Goal: Register for event/course: Sign up to attend an event or enroll in a course

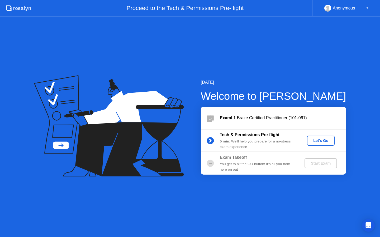
click at [316, 144] on button "Let's Go" at bounding box center [321, 141] width 28 height 10
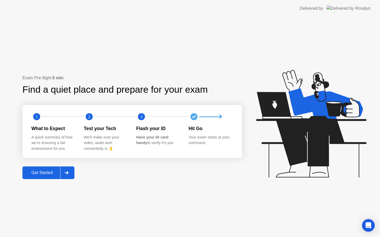
click at [46, 173] on div "Get Started" at bounding box center [42, 173] width 36 height 5
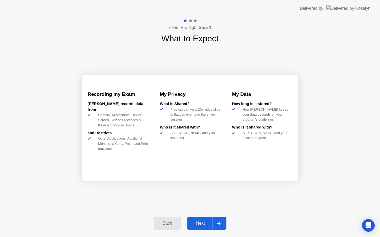
click at [202, 224] on div "Next" at bounding box center [199, 223] width 23 height 5
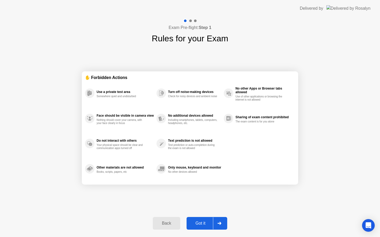
click at [202, 224] on div "Got it" at bounding box center [200, 223] width 25 height 5
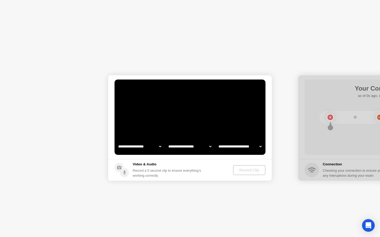
select select "**********"
select select "*******"
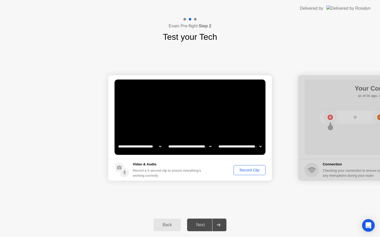
click at [257, 172] on div "Record Clip" at bounding box center [249, 170] width 28 height 4
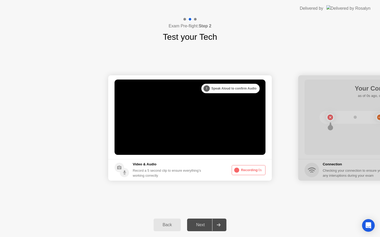
click at [208, 228] on div "Next" at bounding box center [199, 225] width 23 height 5
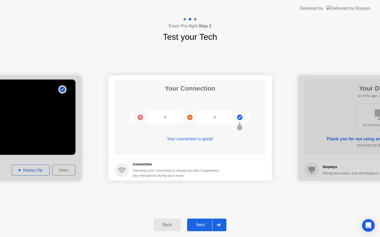
click at [199, 221] on button "Next" at bounding box center [206, 225] width 39 height 13
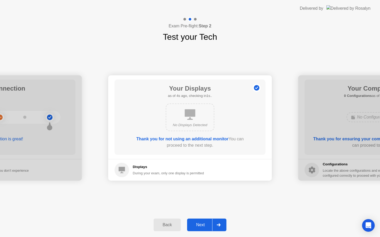
click at [198, 225] on div "Next" at bounding box center [199, 225] width 23 height 5
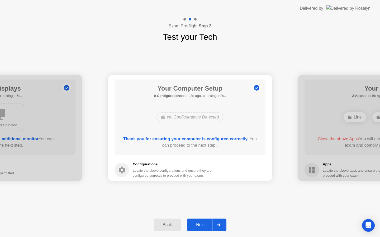
click at [198, 225] on div "Next" at bounding box center [199, 225] width 23 height 5
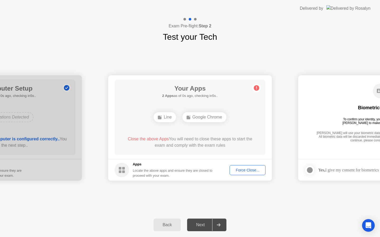
click at [244, 171] on div "Force Close..." at bounding box center [247, 170] width 32 height 4
click at [238, 172] on div "Force Close..." at bounding box center [247, 170] width 32 height 4
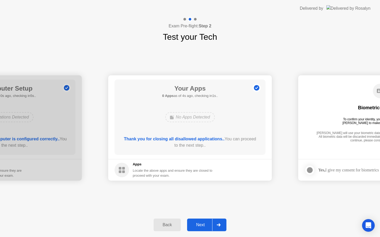
click at [205, 224] on div "Next" at bounding box center [199, 225] width 23 height 5
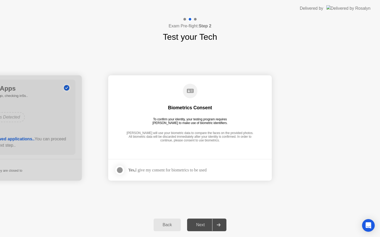
click at [154, 167] on div "Yes, I give my consent for biometrics to be used" at bounding box center [160, 170] width 92 height 11
click at [114, 172] on label at bounding box center [121, 170] width 14 height 11
click at [123, 172] on div at bounding box center [120, 170] width 6 height 6
click at [120, 171] on div at bounding box center [120, 170] width 6 height 6
click at [206, 224] on div "Next" at bounding box center [199, 225] width 23 height 5
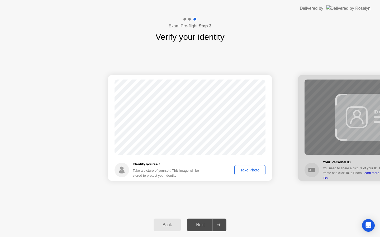
click at [245, 172] on div "Take Photo" at bounding box center [249, 170] width 27 height 4
click at [203, 228] on div "Next" at bounding box center [199, 225] width 23 height 5
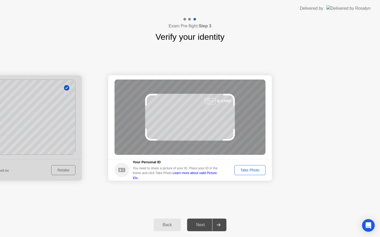
click at [249, 172] on div "Take Photo" at bounding box center [249, 170] width 27 height 4
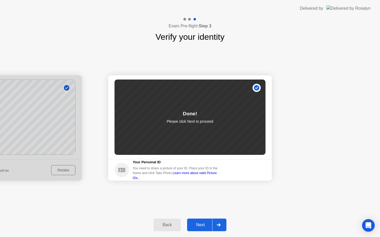
click at [200, 225] on div "Next" at bounding box center [199, 225] width 23 height 5
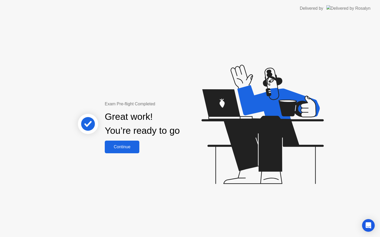
click at [119, 148] on div "Continue" at bounding box center [121, 147] width 31 height 5
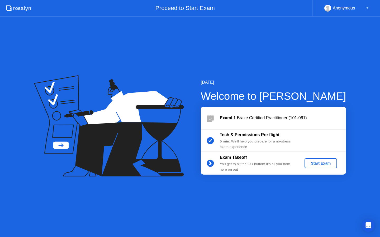
click at [322, 165] on div "Start Exam" at bounding box center [320, 163] width 28 height 4
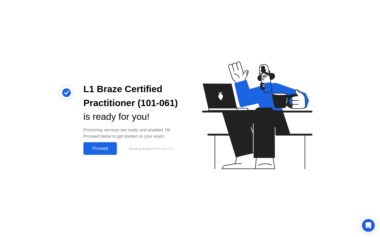
click at [111, 149] on div "Proceed" at bounding box center [100, 148] width 30 height 5
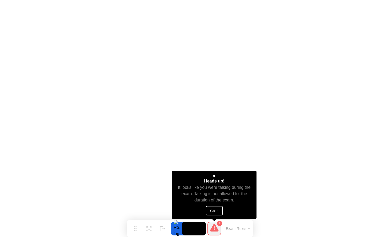
click at [214, 210] on button "Got it" at bounding box center [214, 210] width 17 height 9
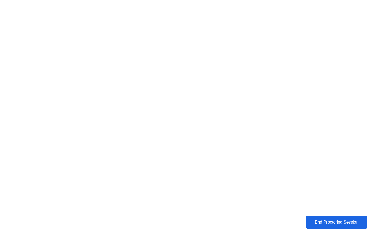
click at [316, 222] on div "End Proctoring Session" at bounding box center [336, 222] width 60 height 5
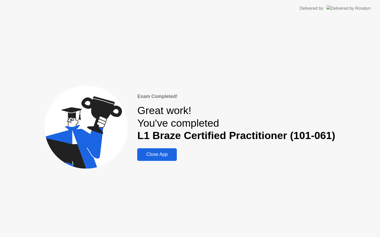
click at [165, 157] on div "Close App" at bounding box center [157, 155] width 36 height 6
